Goal: Information Seeking & Learning: Learn about a topic

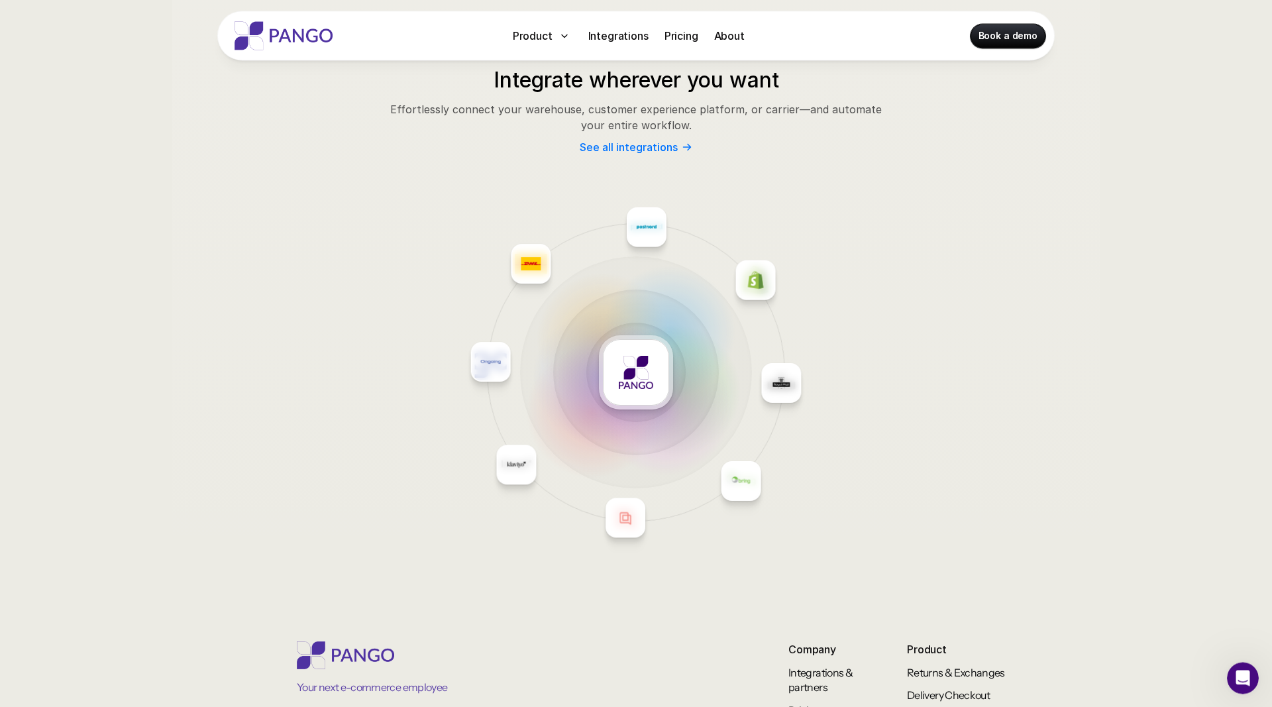
scroll to position [5658, 0]
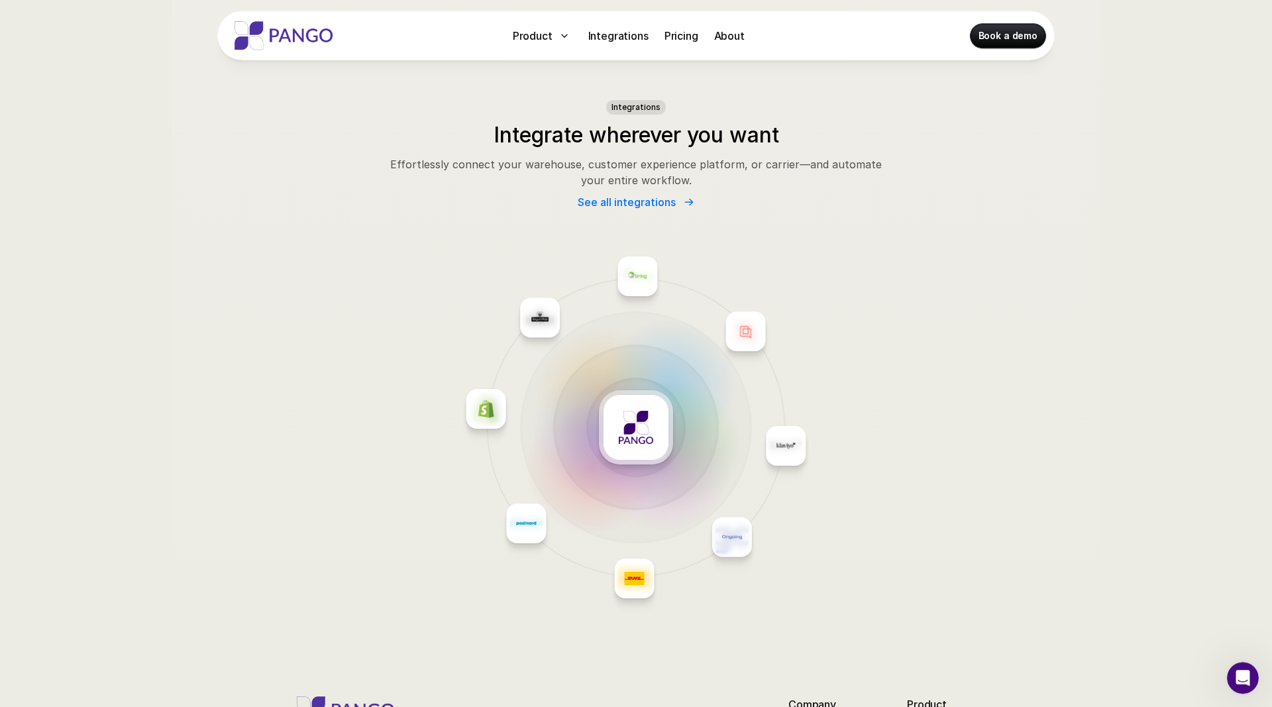
click at [642, 208] on p "See all integrations" at bounding box center [626, 202] width 98 height 13
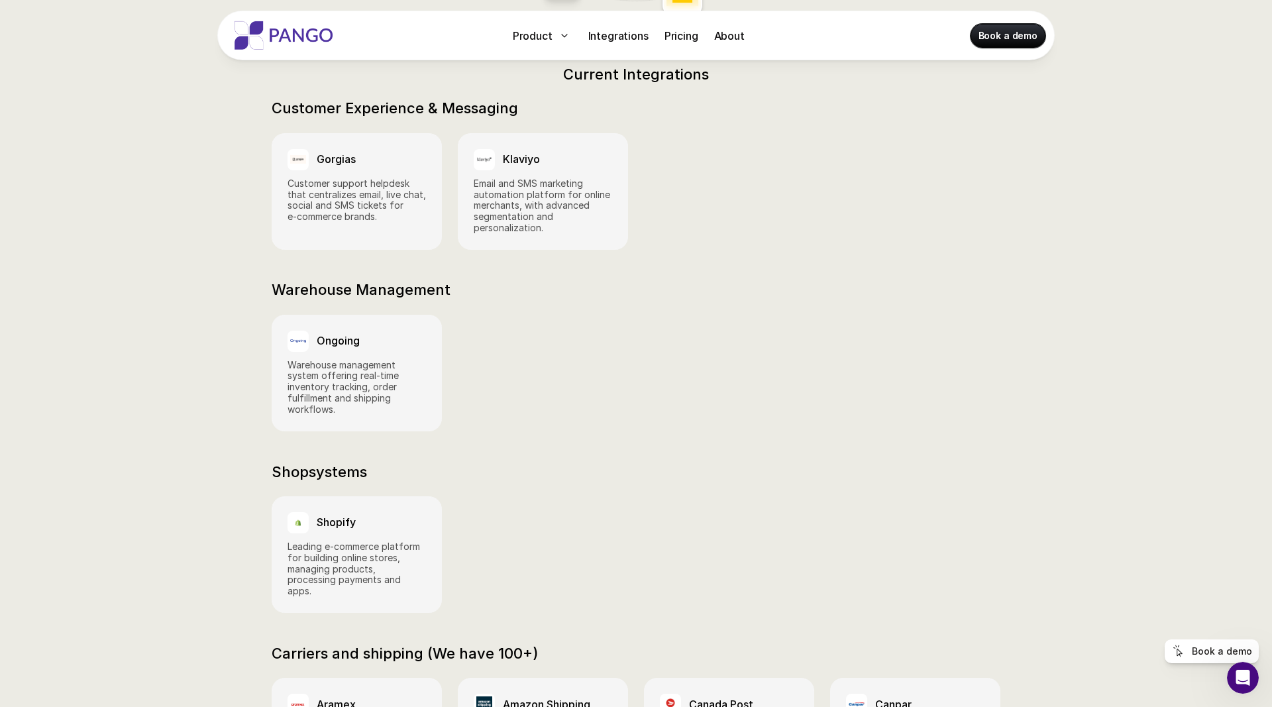
scroll to position [661, 0]
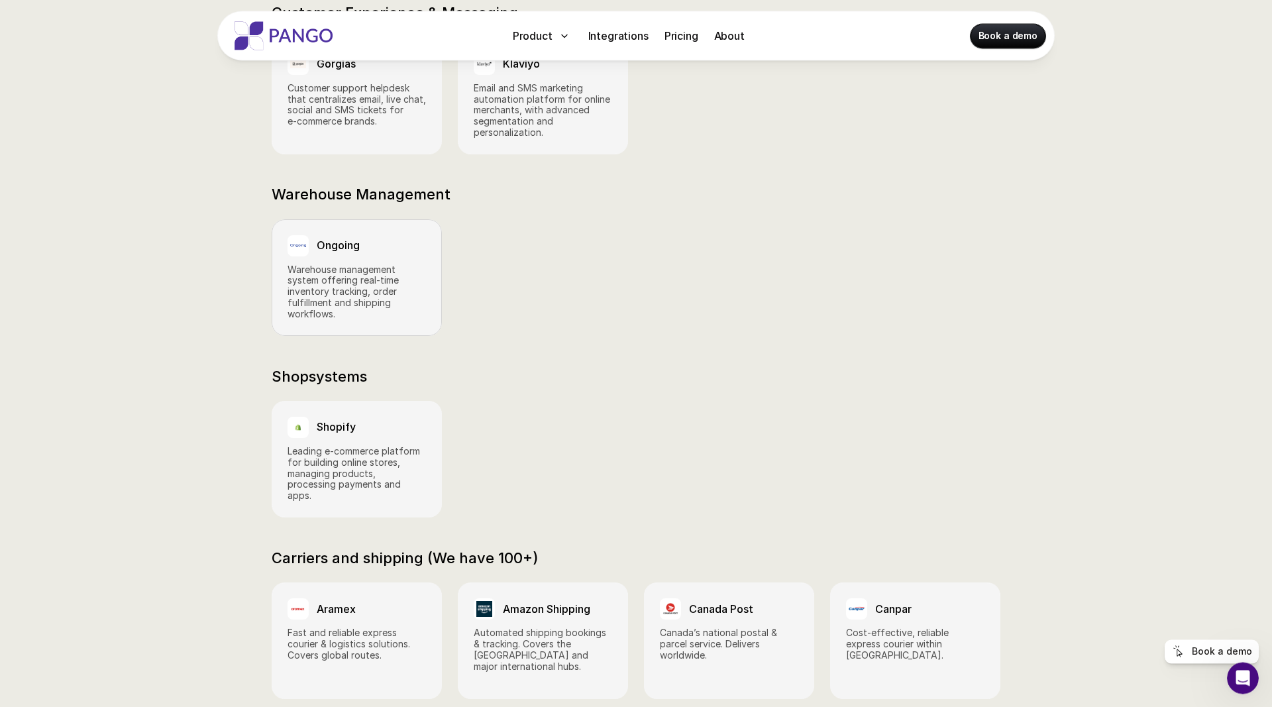
click at [333, 270] on p "Warehouse management system offering real‑time inventory tracking, order fulfil…" at bounding box center [356, 292] width 138 height 56
click at [374, 264] on p "Warehouse management system offering real‑time inventory tracking, order fulfil…" at bounding box center [356, 292] width 138 height 56
click at [313, 235] on div "Ongoing" at bounding box center [356, 245] width 138 height 21
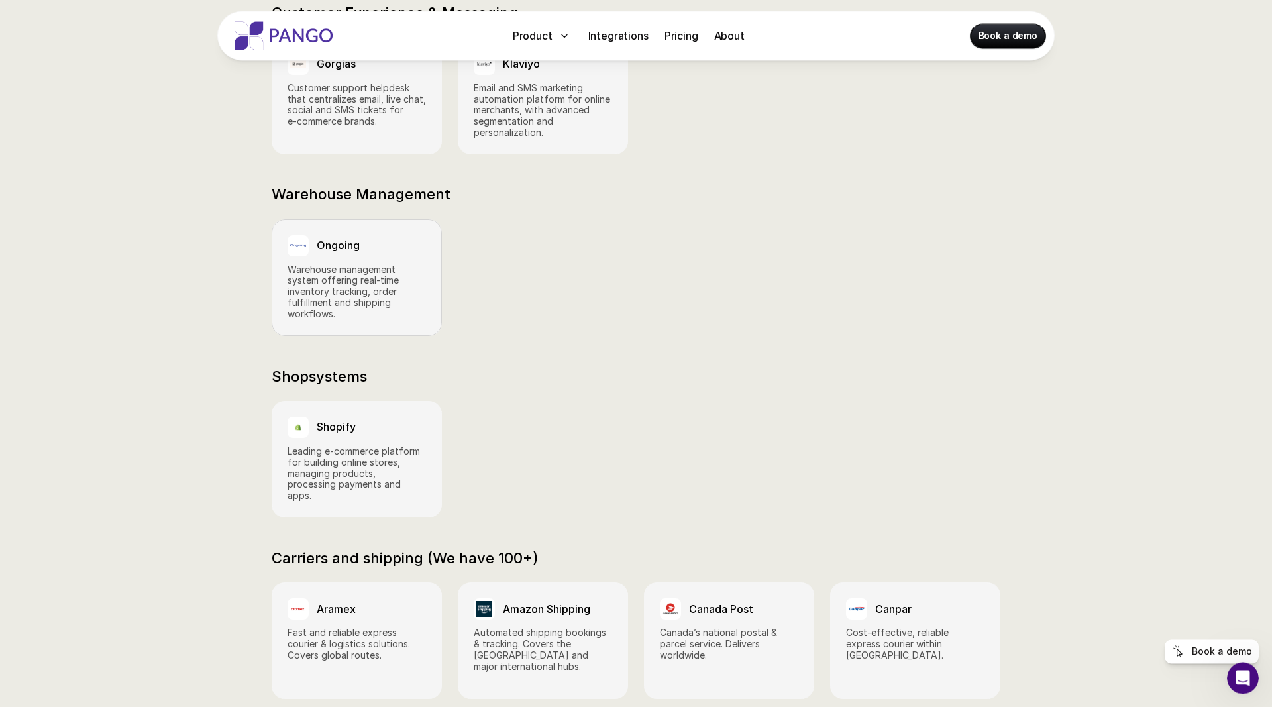
click at [313, 235] on div "Ongoing" at bounding box center [356, 245] width 138 height 21
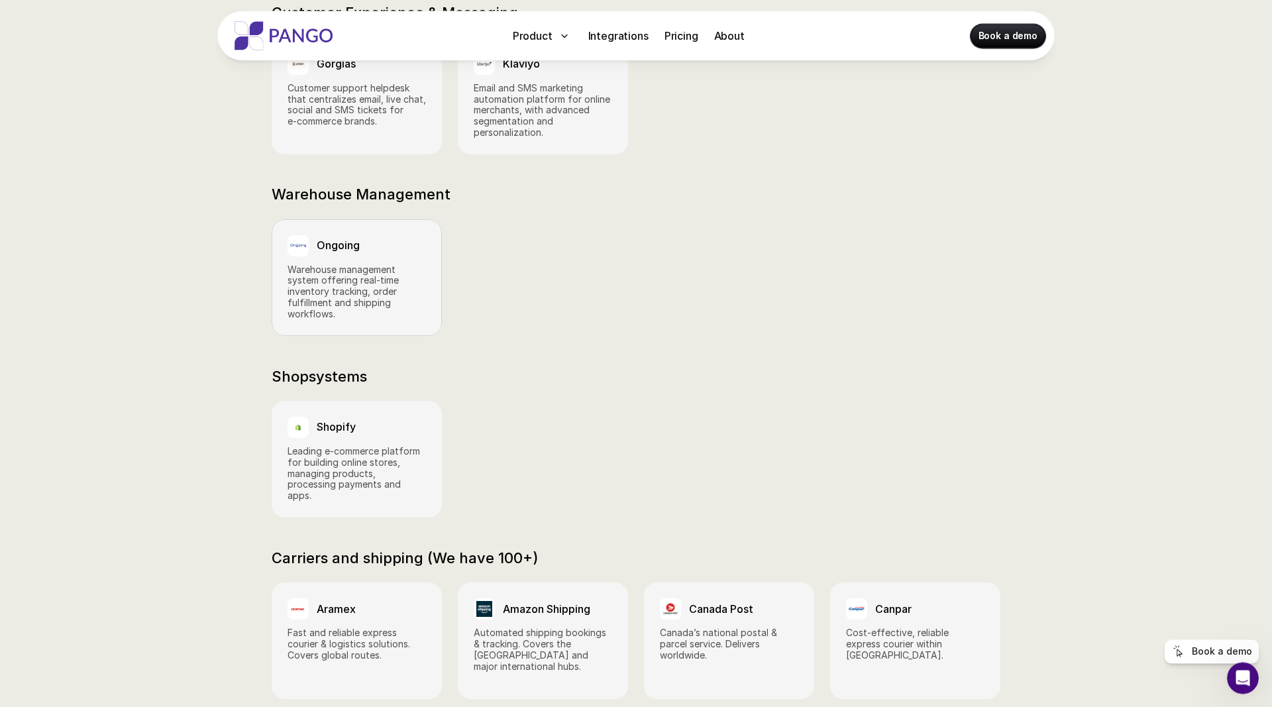
click at [316, 281] on p "Warehouse management system offering real‑time inventory tracking, order fulfil…" at bounding box center [356, 292] width 138 height 56
click at [310, 460] on p "Leading e‑commerce platform for building online stores, managing products, proc…" at bounding box center [356, 474] width 138 height 56
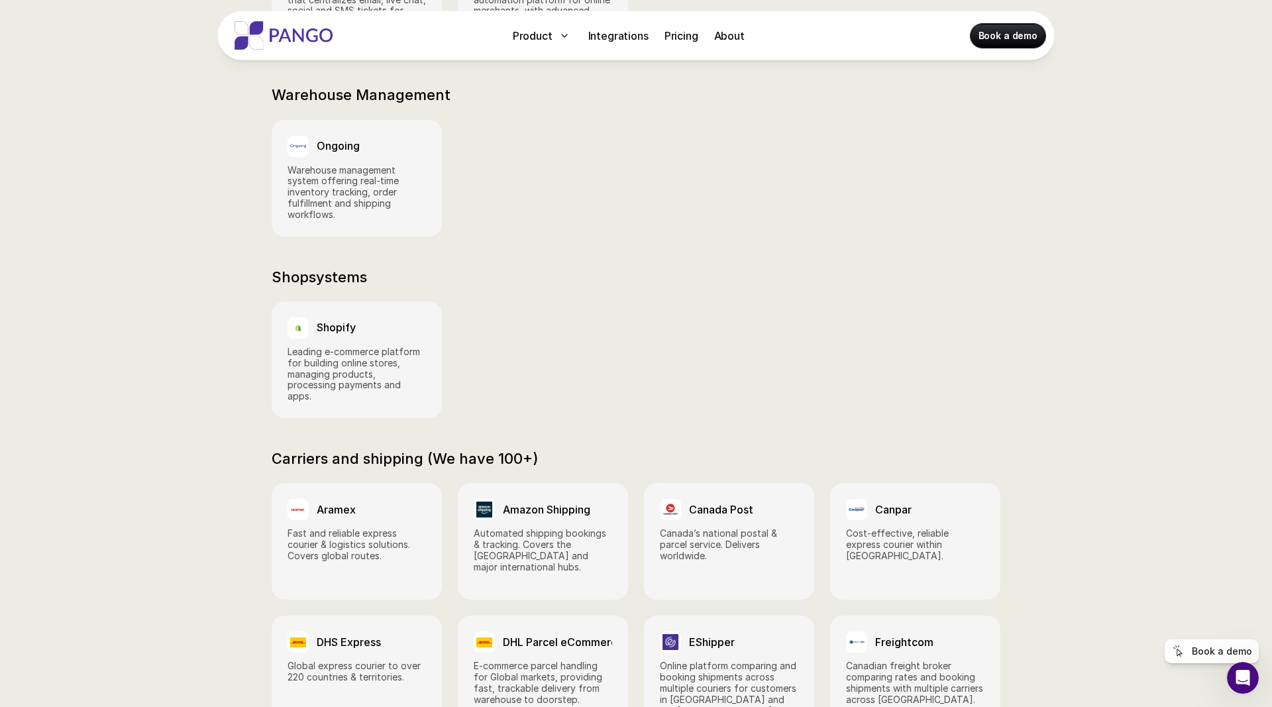
scroll to position [760, 0]
click at [373, 168] on p "Warehouse management system offering real‑time inventory tracking, order fulfil…" at bounding box center [356, 194] width 138 height 56
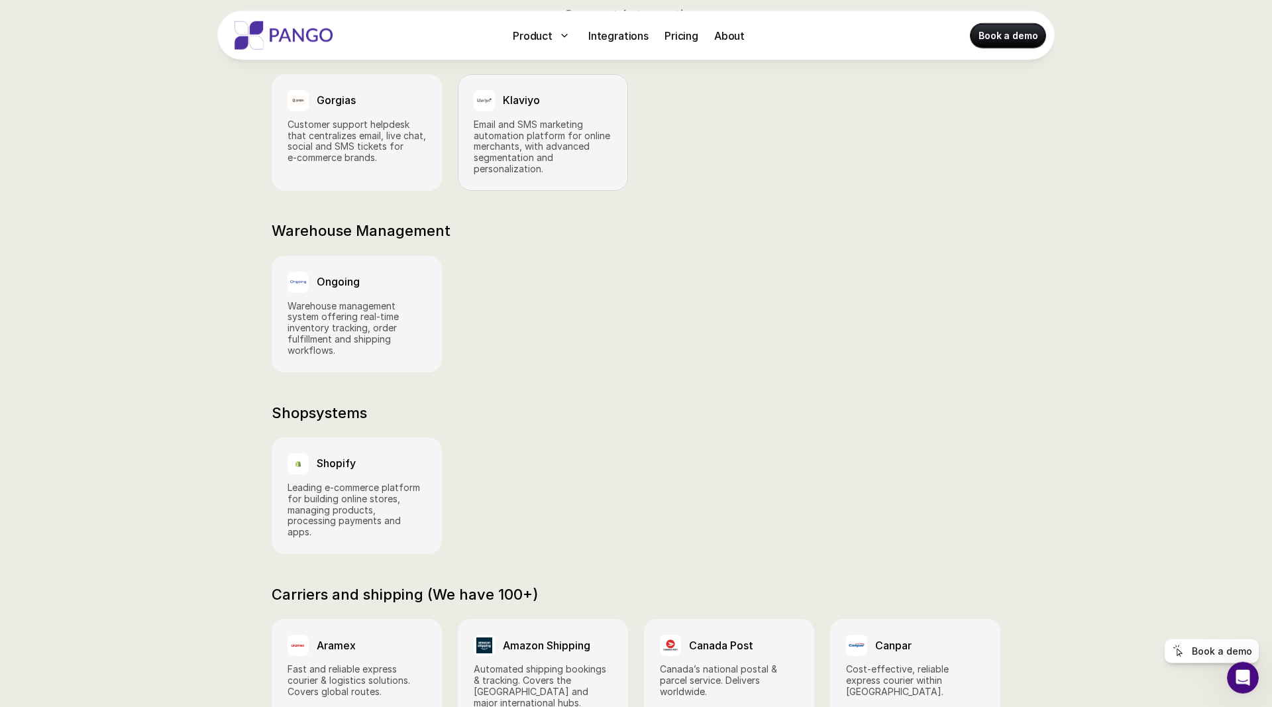
scroll to position [624, 0]
click at [404, 325] on p "Warehouse management system offering real‑time inventory tracking, order fulfil…" at bounding box center [356, 329] width 138 height 56
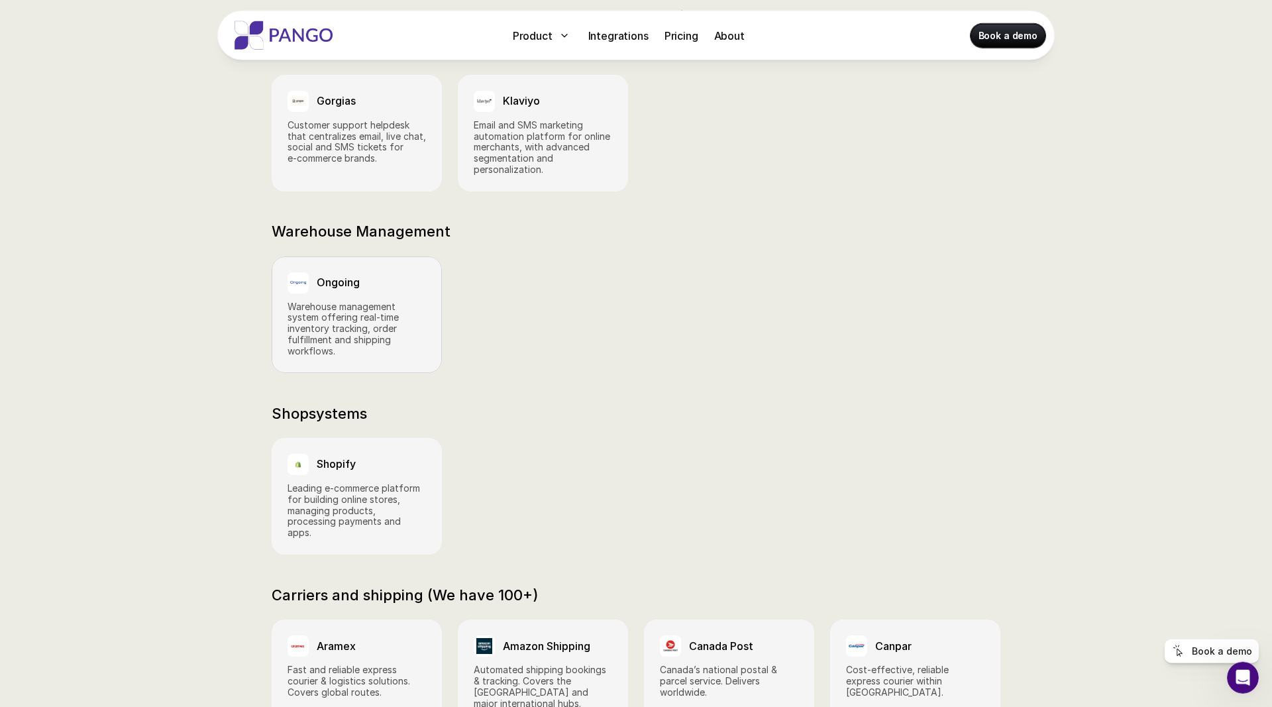
click at [407, 335] on p "Warehouse management system offering real‑time inventory tracking, order fulfil…" at bounding box center [356, 329] width 138 height 56
drag, startPoint x: 469, startPoint y: 346, endPoint x: 383, endPoint y: 302, distance: 96.3
click at [383, 302] on div "Ongoing Warehouse management system offering real‑time inventory tracking, orde…" at bounding box center [636, 314] width 728 height 117
click at [383, 302] on p "Warehouse management system offering real‑time inventory tracking, order fulfil…" at bounding box center [356, 329] width 138 height 56
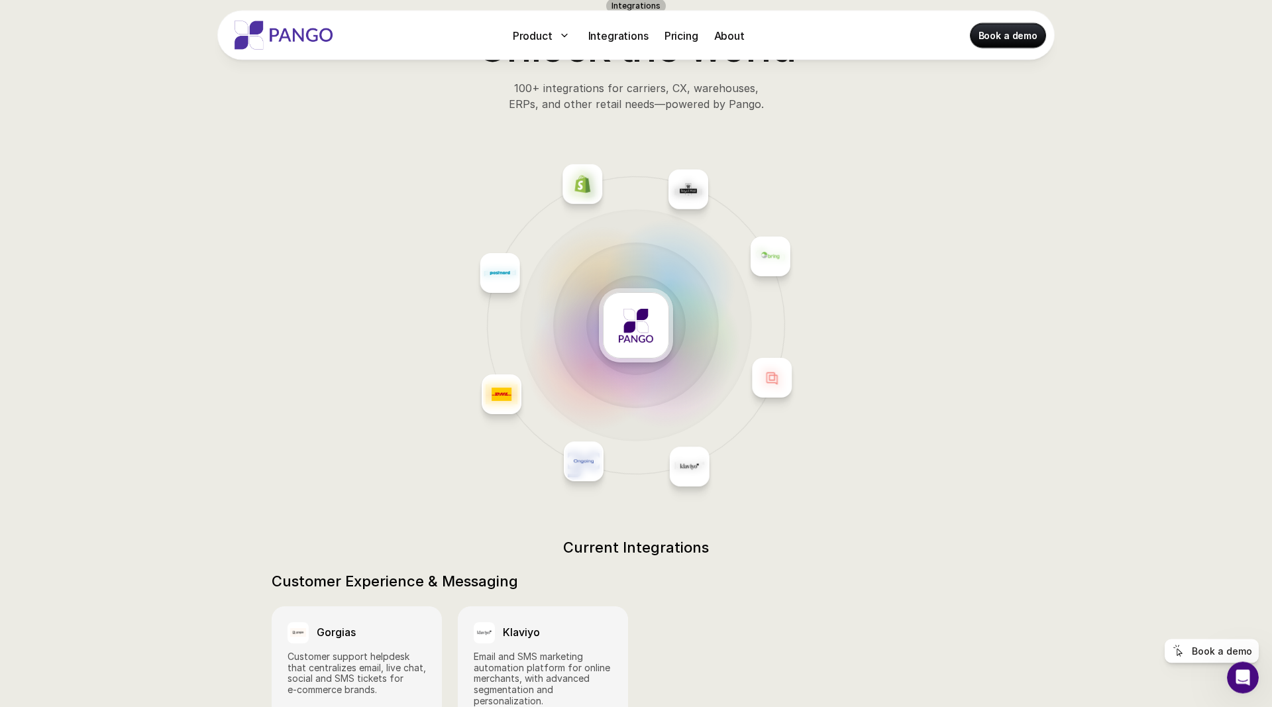
scroll to position [0, 0]
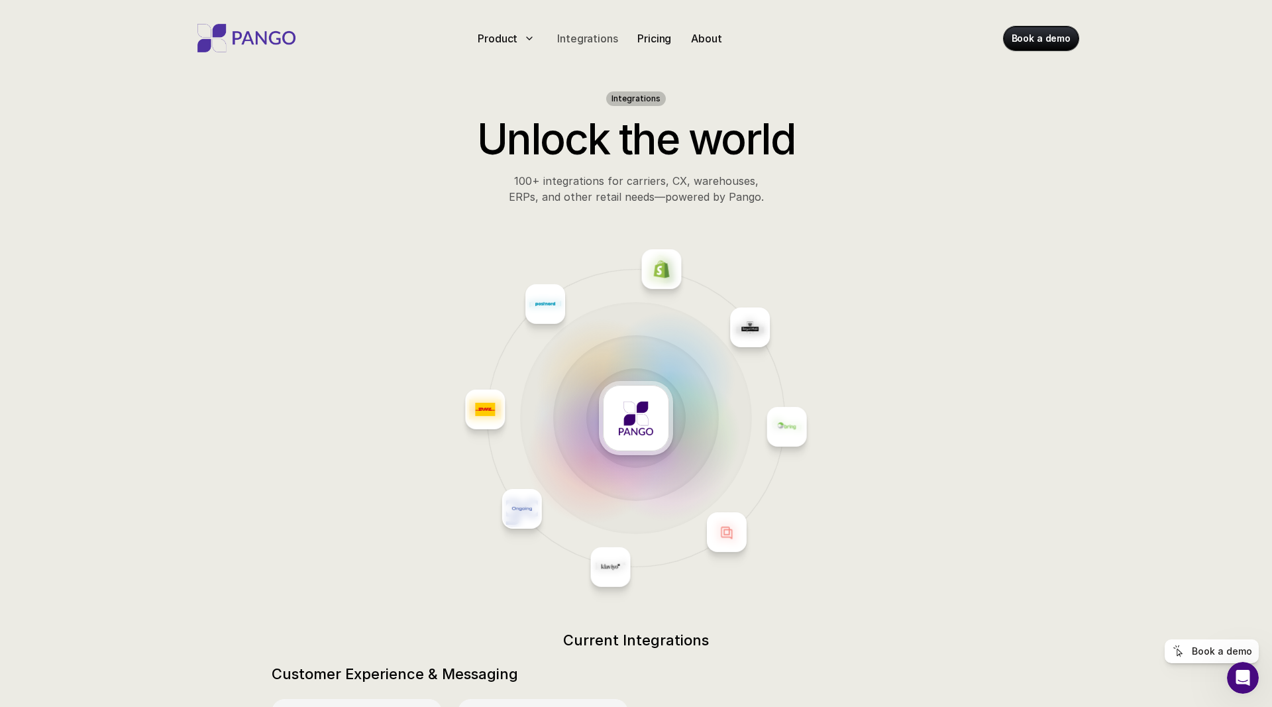
click at [563, 32] on p "Integrations" at bounding box center [587, 38] width 60 height 16
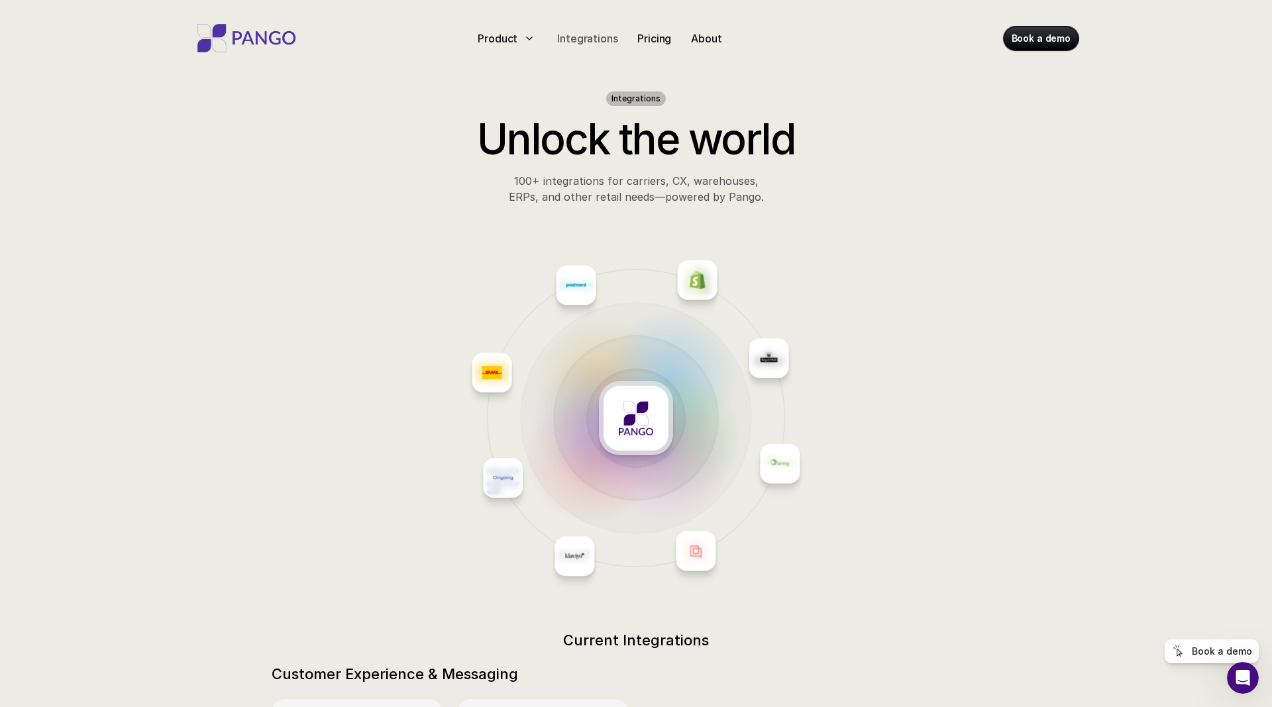
click at [563, 32] on p "Integrations" at bounding box center [587, 38] width 60 height 16
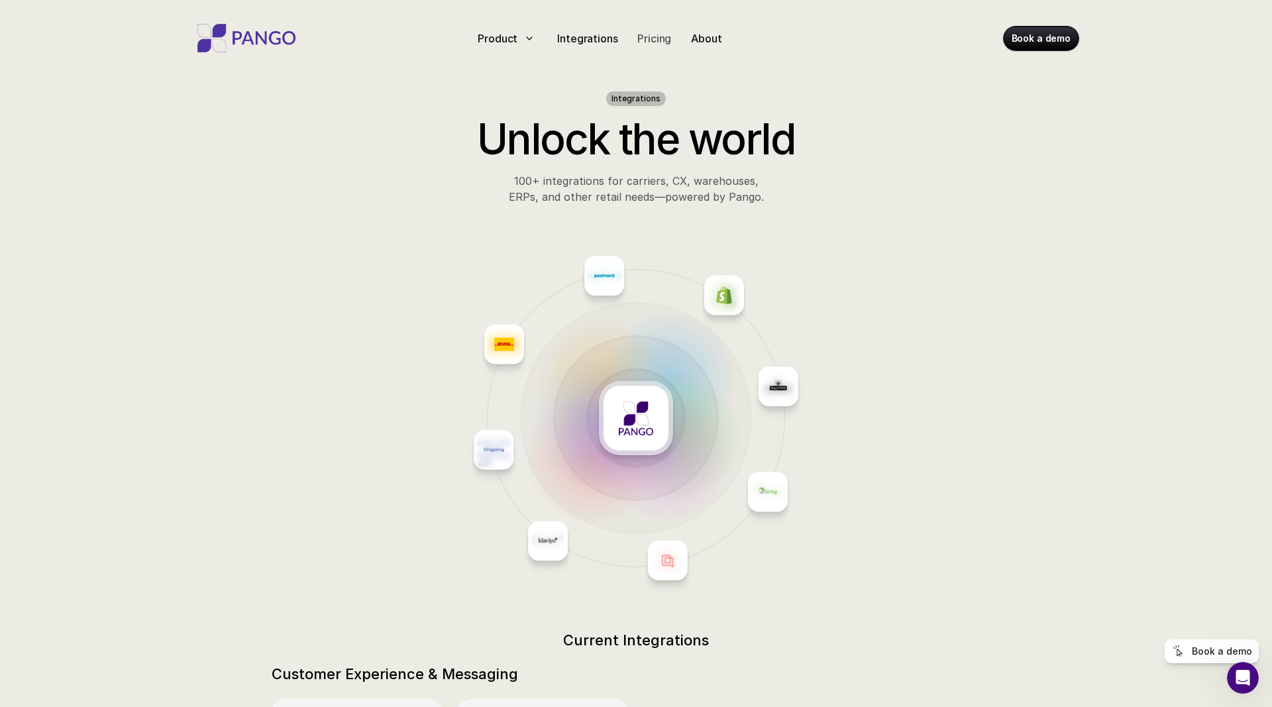
click at [646, 39] on p "Pricing" at bounding box center [654, 38] width 34 height 16
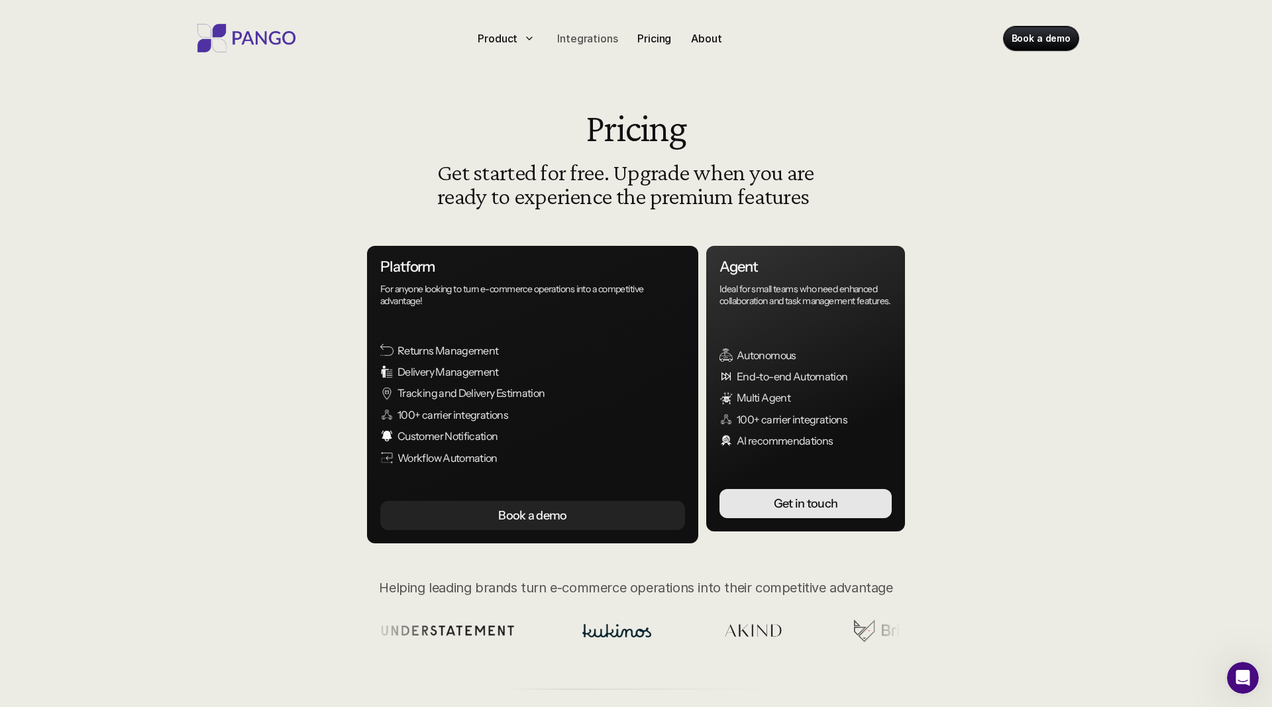
click at [594, 36] on p "Integrations" at bounding box center [587, 38] width 60 height 16
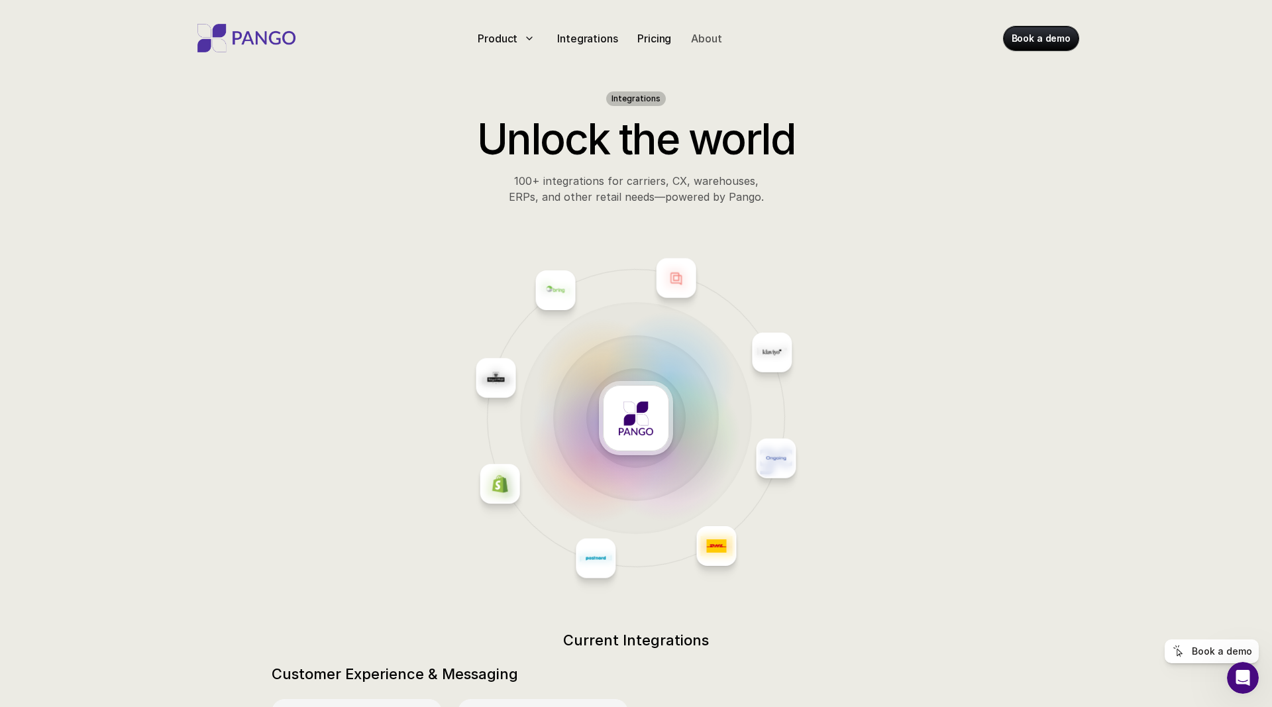
click at [714, 41] on p "About" at bounding box center [706, 38] width 30 height 16
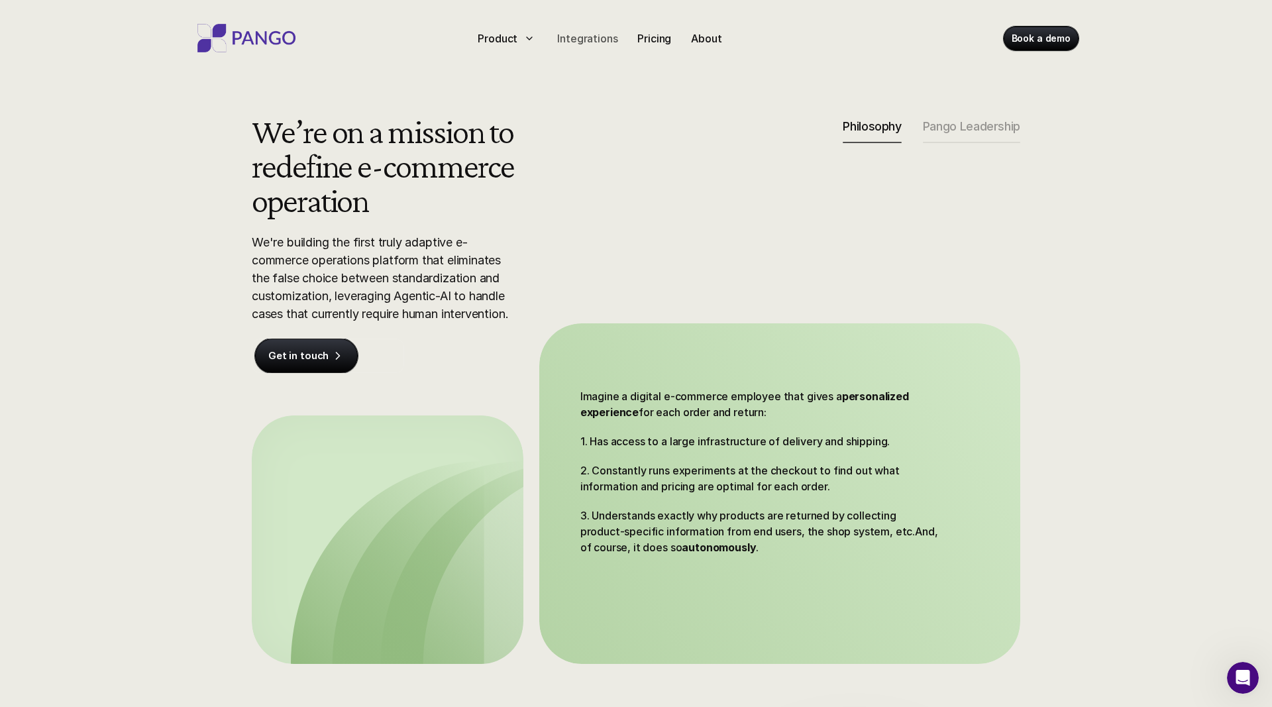
click at [579, 43] on p "Integrations" at bounding box center [587, 38] width 60 height 16
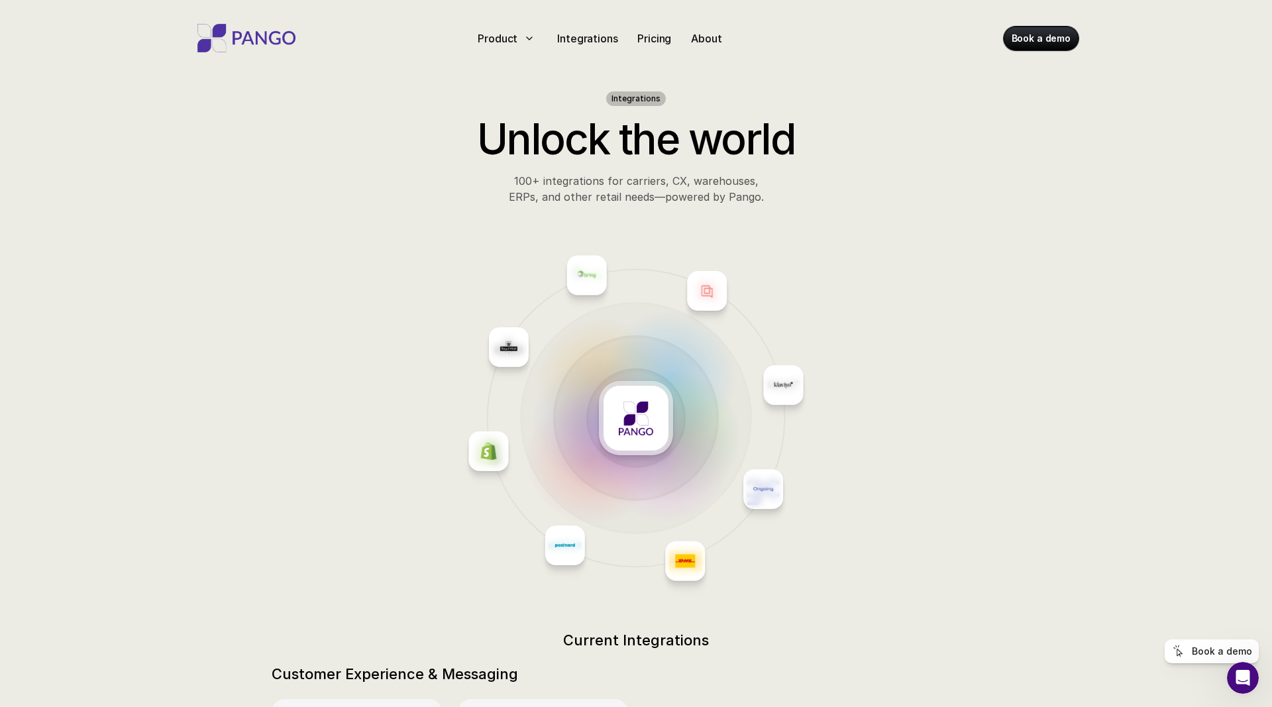
click at [601, 181] on p "100+ integrations for carriers, CX, warehouses, ERPs, and other retail needs—po…" at bounding box center [635, 189] width 497 height 32
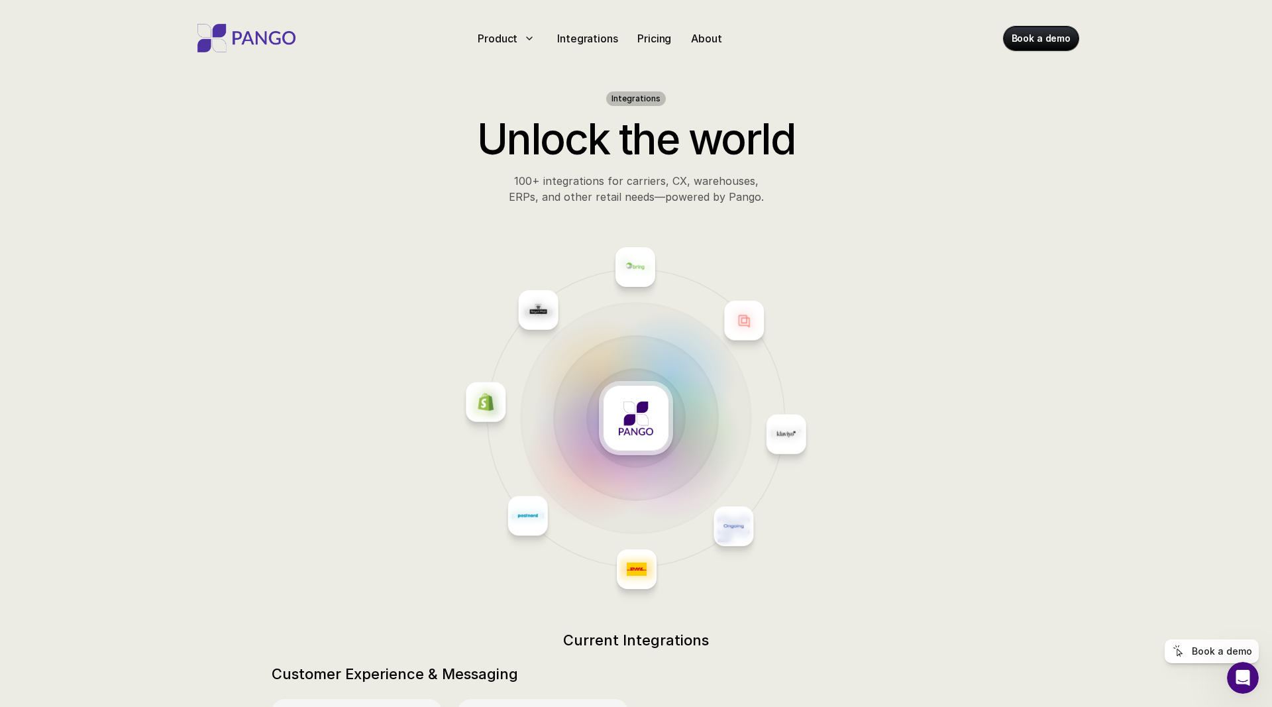
click at [578, 221] on div at bounding box center [636, 418] width 1240 height 395
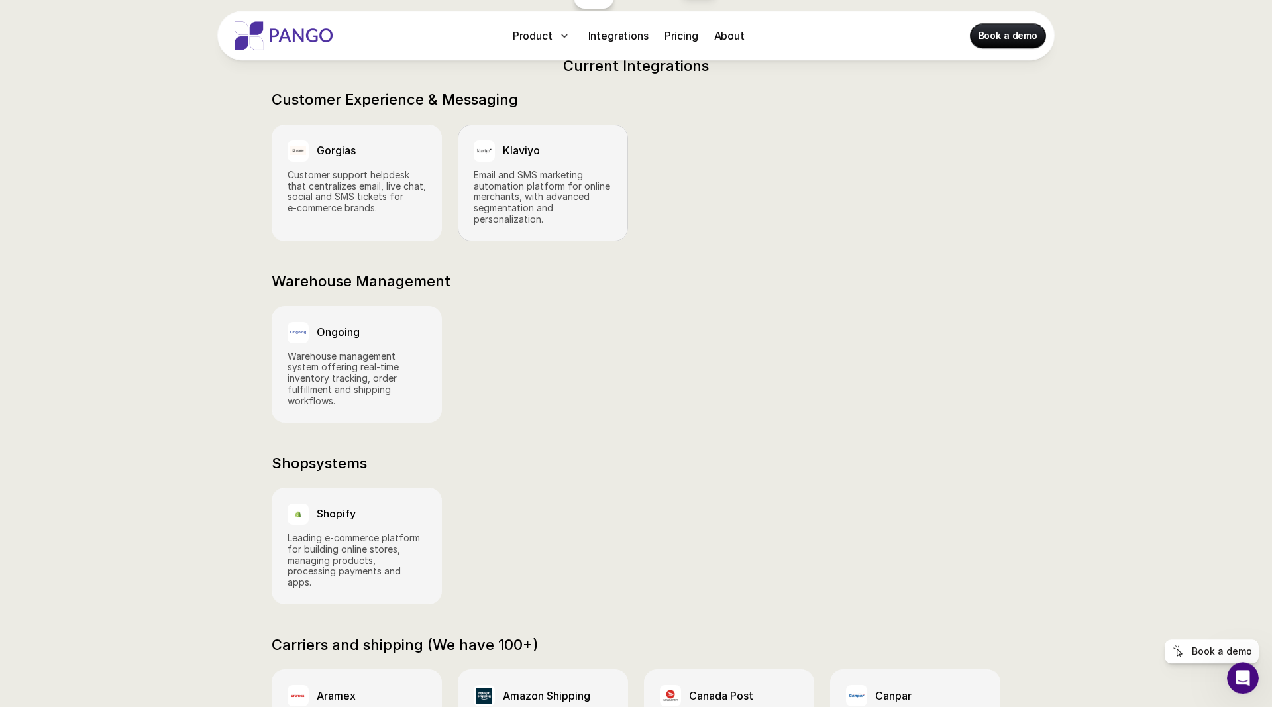
scroll to position [573, 0]
click at [389, 352] on p "Warehouse management system offering real‑time inventory tracking, order fulfil…" at bounding box center [356, 380] width 138 height 56
click at [573, 344] on div "Ongoing Warehouse management system offering real‑time inventory tracking, orde…" at bounding box center [636, 365] width 728 height 117
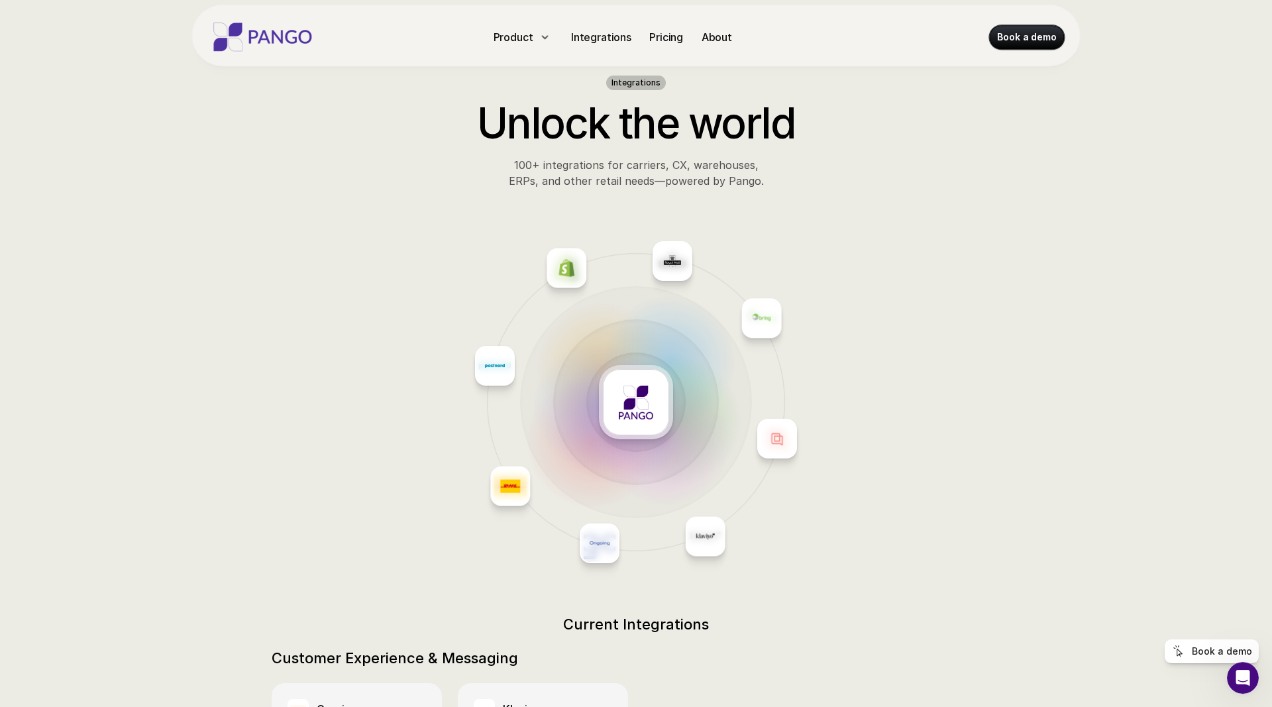
scroll to position [25, 0]
